Goal: Information Seeking & Learning: Learn about a topic

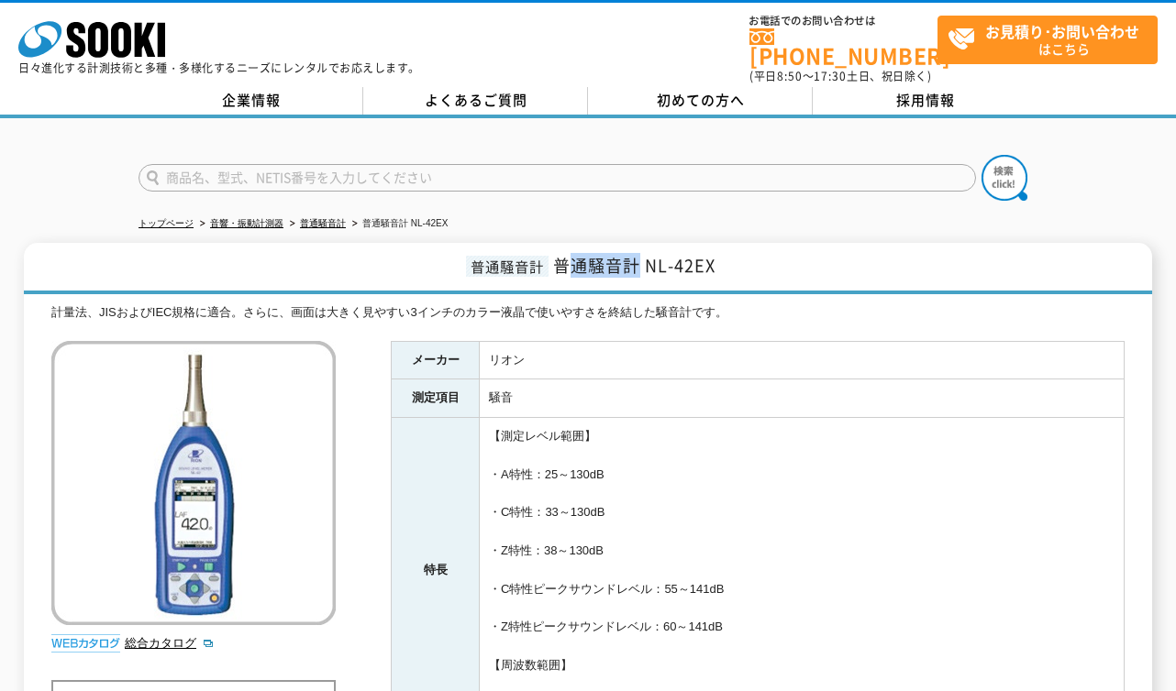
drag, startPoint x: 562, startPoint y: 252, endPoint x: 638, endPoint y: 251, distance: 76.1
click at [638, 253] on span "普通騒音計 NL-42EX" at bounding box center [634, 265] width 162 height 25
drag, startPoint x: 638, startPoint y: 251, endPoint x: 558, endPoint y: 258, distance: 81.0
click at [558, 258] on span "普通騒音計 NL-42EX" at bounding box center [634, 265] width 162 height 25
drag, startPoint x: 558, startPoint y: 257, endPoint x: 639, endPoint y: 252, distance: 81.7
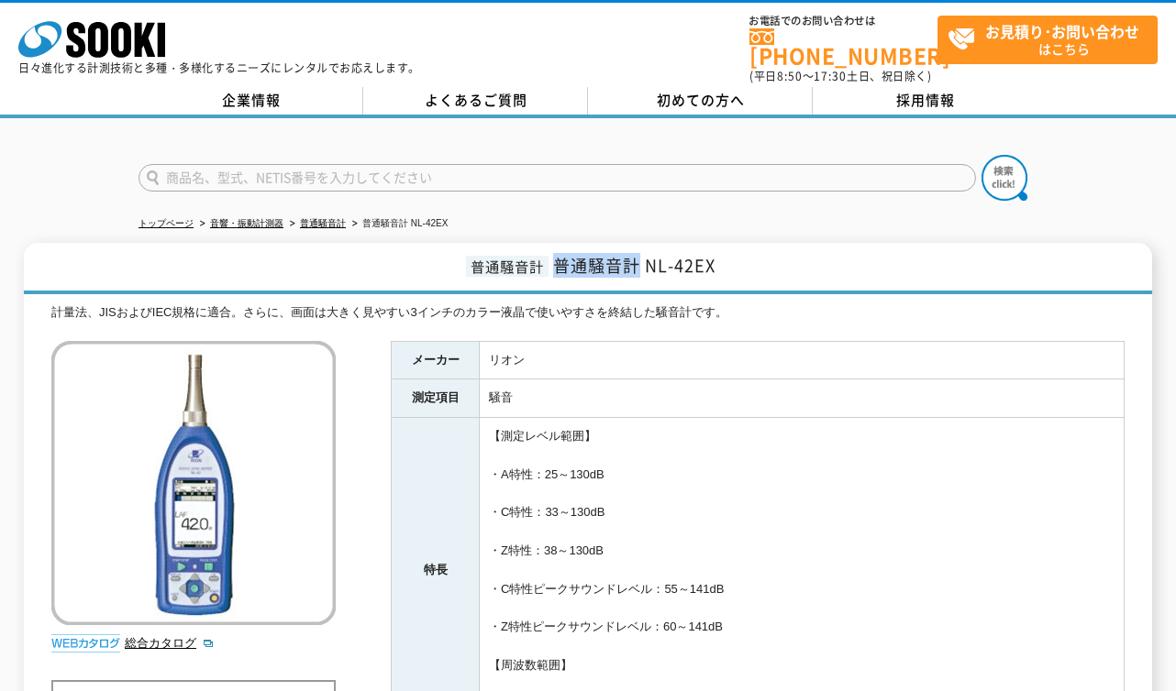
click at [639, 253] on span "普通騒音計 NL-42EX" at bounding box center [634, 265] width 162 height 25
copy span "普通騒音計"
click at [636, 554] on td "【測定レベル範囲】 ・A特性：25～130dB ・C特性：33～130dB ・Z特性：38～130dB ・C特性ピークサウンドレベル：55～141dB ・Z特…" at bounding box center [802, 570] width 645 height 305
drag, startPoint x: 649, startPoint y: 254, endPoint x: 734, endPoint y: 254, distance: 84.4
click at [734, 254] on h1 "普通騒音計 普通騒音計 NL-42EX" at bounding box center [588, 268] width 1129 height 51
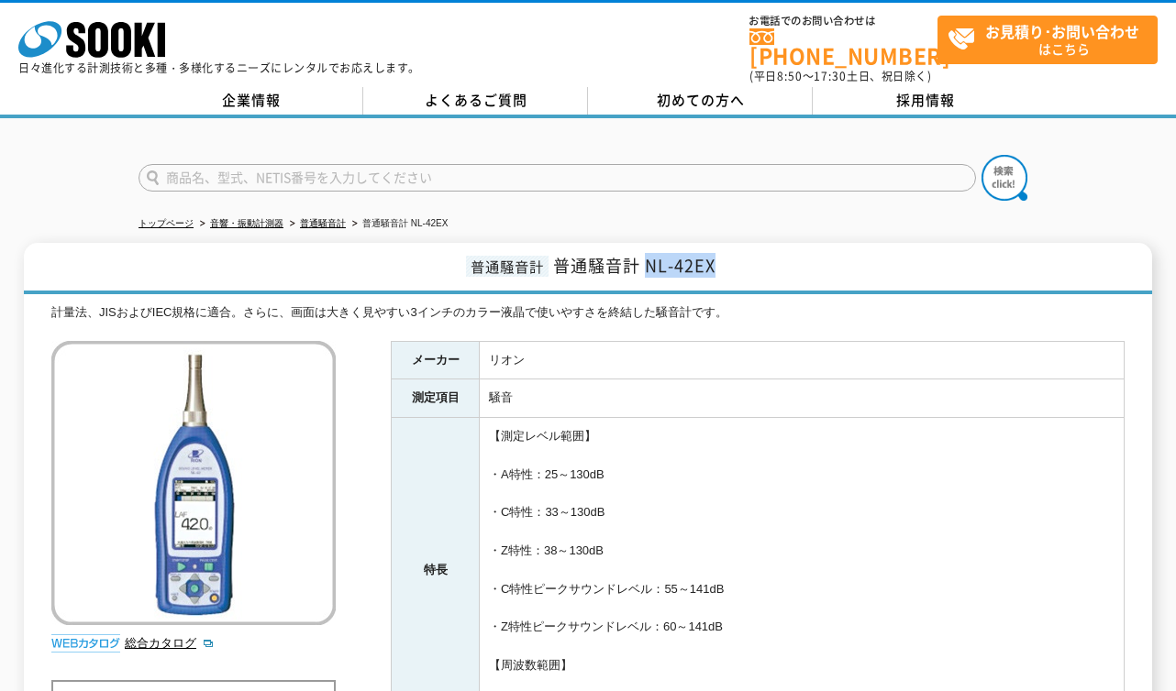
copy span "NL-42EX"
drag, startPoint x: 804, startPoint y: 324, endPoint x: 791, endPoint y: 324, distance: 12.8
